Goal: Check status: Check status

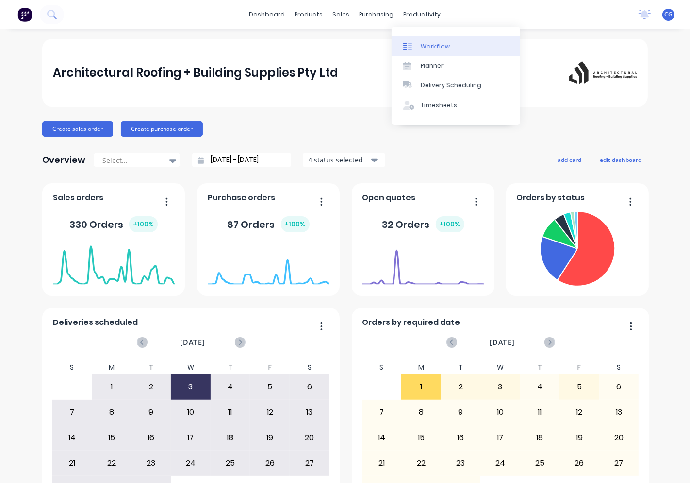
click at [414, 42] on div at bounding box center [410, 46] width 15 height 9
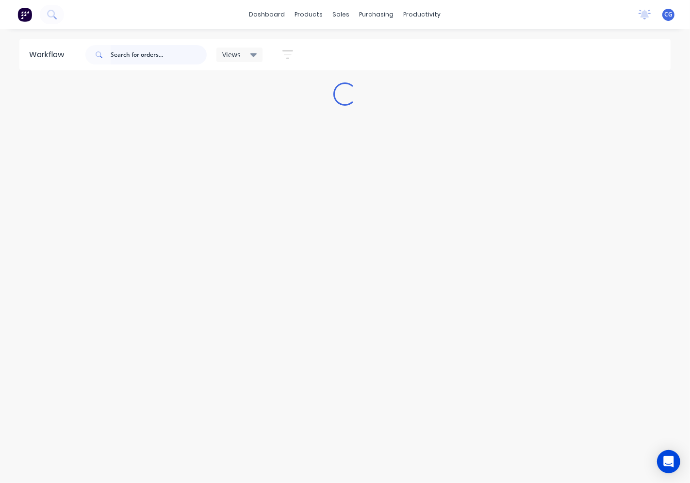
click at [159, 57] on input "text" at bounding box center [159, 54] width 96 height 19
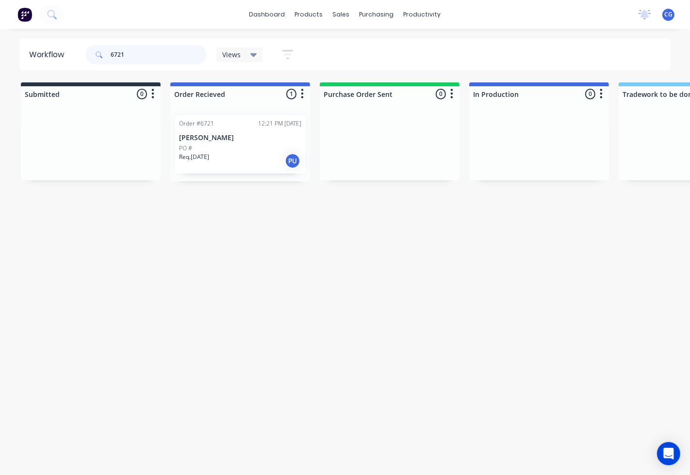
type input "6721"
click at [207, 127] on div "Order #6721" at bounding box center [196, 123] width 35 height 9
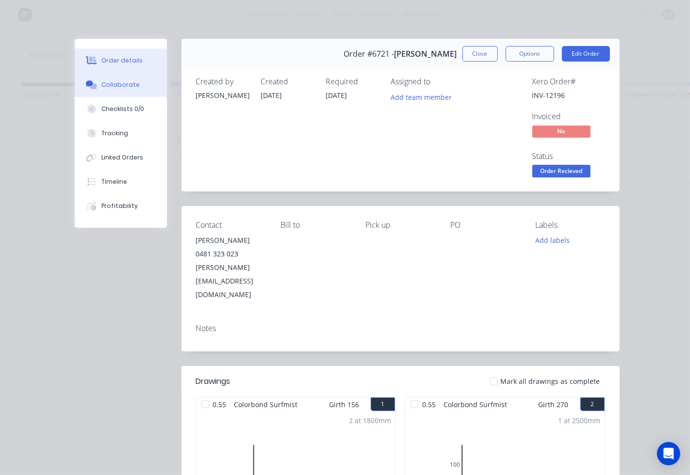
click at [125, 84] on div "Collaborate" at bounding box center [120, 85] width 38 height 9
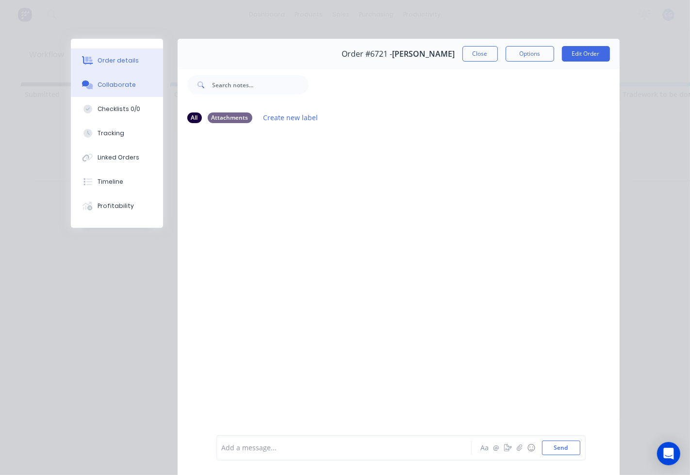
click at [130, 60] on div "Order details" at bounding box center [117, 60] width 41 height 9
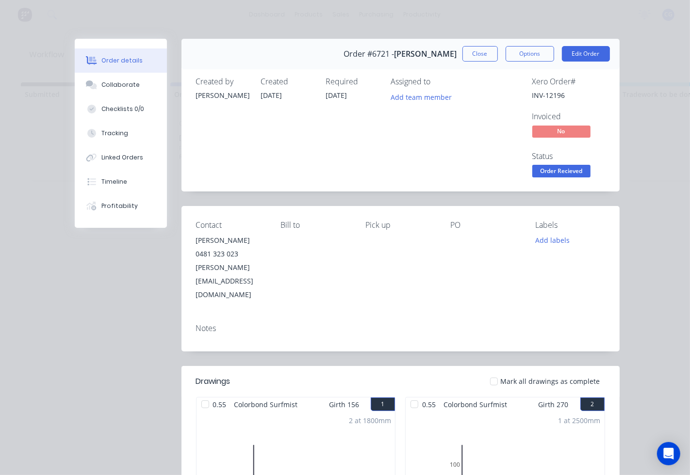
click at [493, 372] on div at bounding box center [493, 381] width 19 height 19
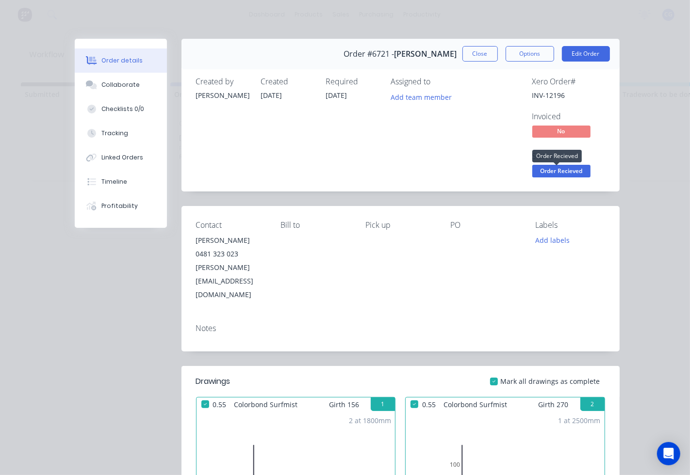
click at [557, 176] on span "Order Recieved" at bounding box center [561, 171] width 58 height 12
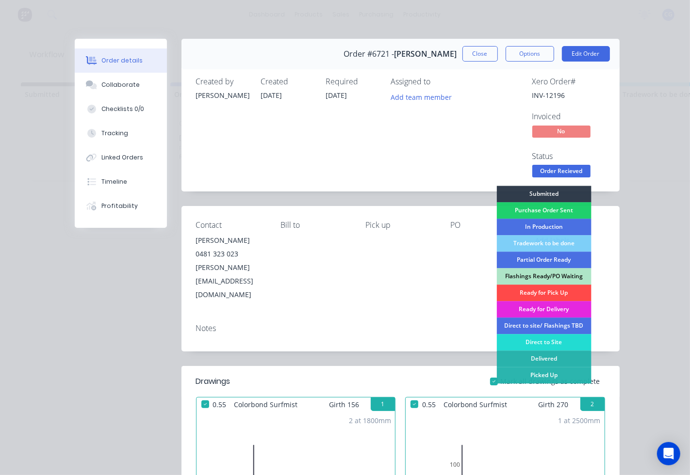
click at [536, 289] on div "Ready for Pick Up" at bounding box center [543, 293] width 95 height 16
